Goal: Task Accomplishment & Management: Complete application form

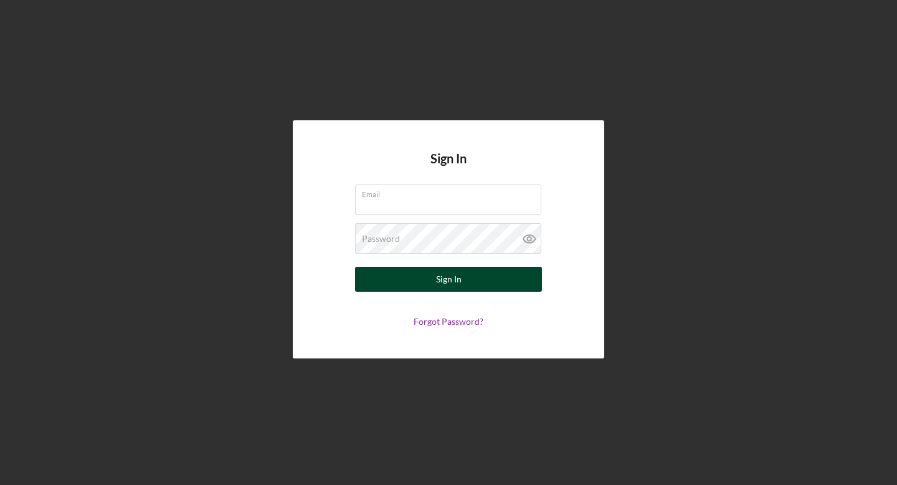
type input "[EMAIL_ADDRESS][DOMAIN_NAME]"
click at [454, 283] on div "Sign In" at bounding box center [449, 279] width 26 height 25
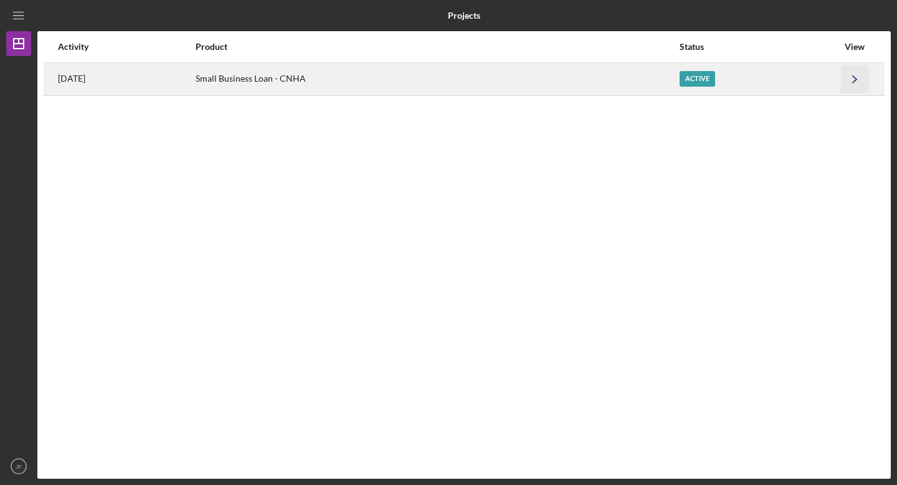
click at [857, 79] on icon "Icon/Navigate" at bounding box center [855, 79] width 28 height 28
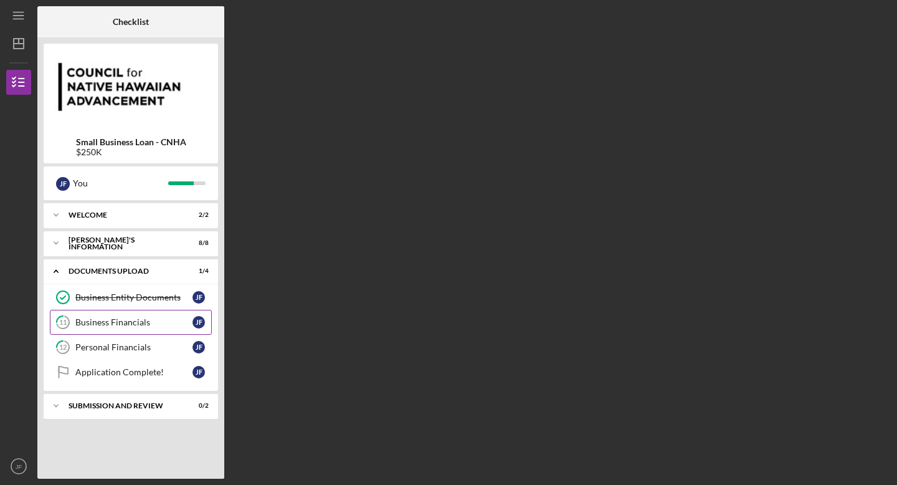
click at [105, 323] on div "Business Financials" at bounding box center [133, 322] width 117 height 10
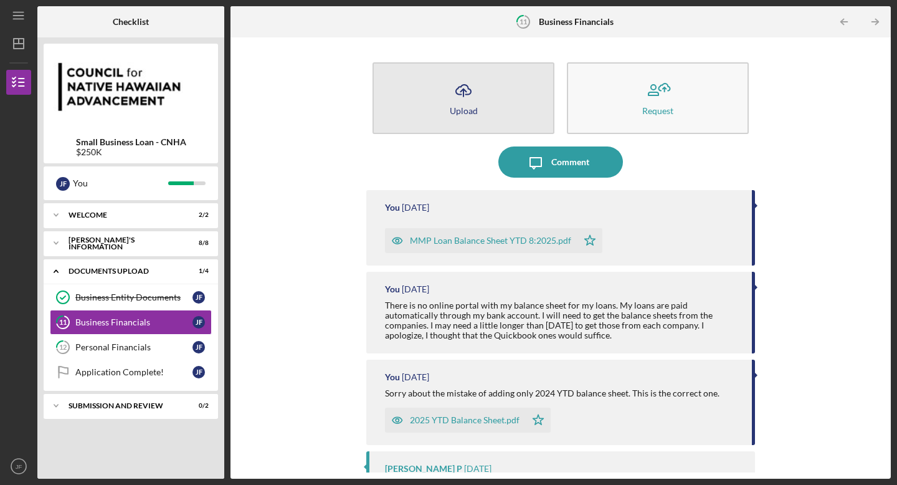
click at [469, 106] on div "Upload" at bounding box center [464, 110] width 28 height 9
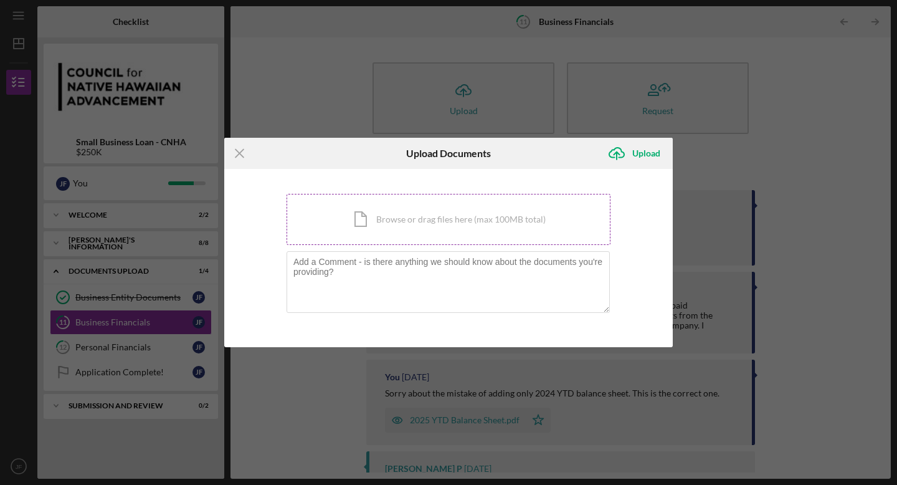
click at [434, 222] on div "Icon/Document Browse or drag files here (max 100MB total) Tap to choose files o…" at bounding box center [449, 219] width 324 height 51
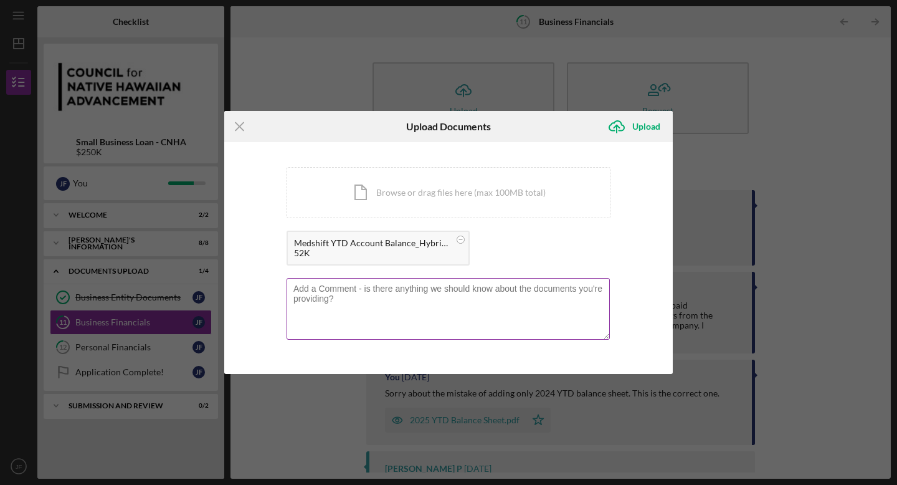
click at [375, 295] on textarea at bounding box center [448, 308] width 323 height 61
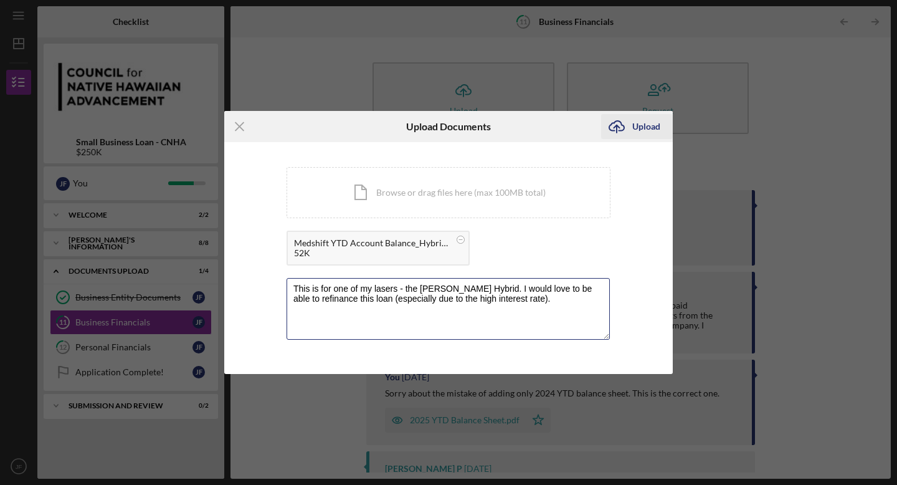
type textarea "This is for one of my lasers - the Alma Hybrid. I would love to be able to refi…"
click at [645, 125] on div "Upload" at bounding box center [646, 126] width 28 height 25
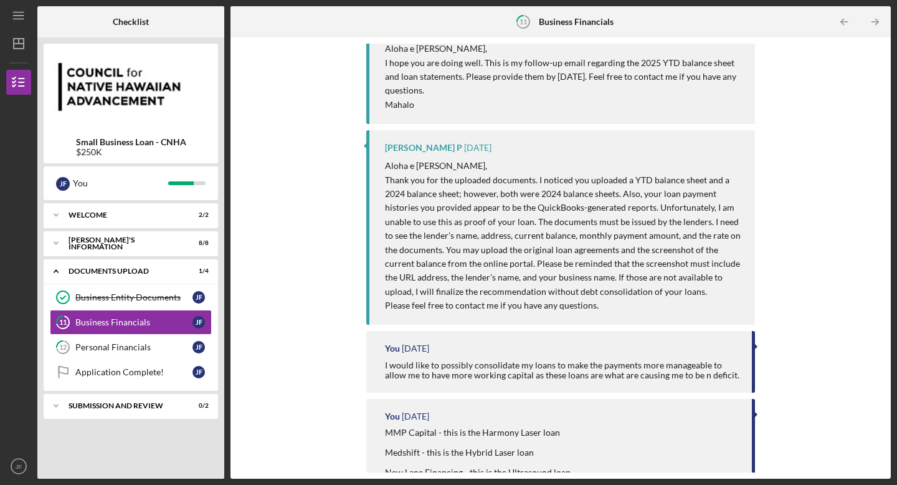
scroll to position [546, 0]
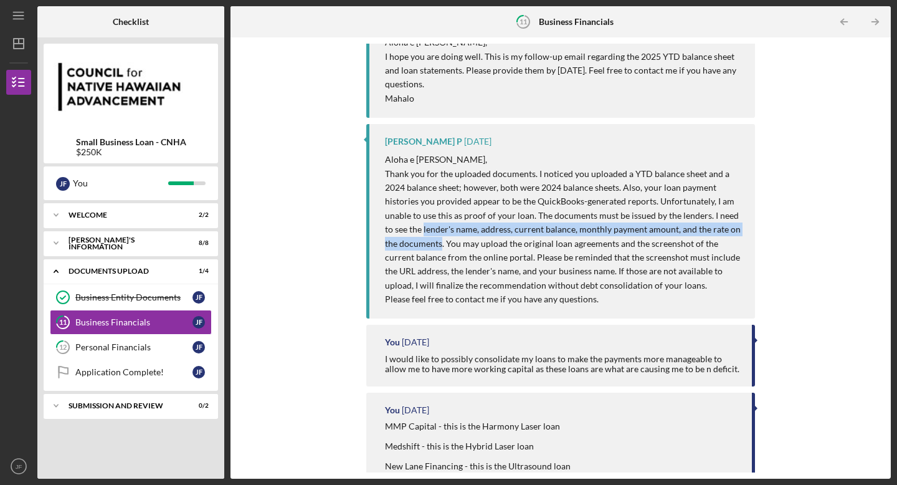
drag, startPoint x: 423, startPoint y: 229, endPoint x: 441, endPoint y: 245, distance: 24.7
click at [441, 245] on p "Thank you for the uploaded documents. I noticed you uploaded a YTD balance shee…" at bounding box center [564, 230] width 358 height 126
copy p "lender's name, address, current balance, monthly payment amount, and the rate o…"
